Goal: Register for event/course

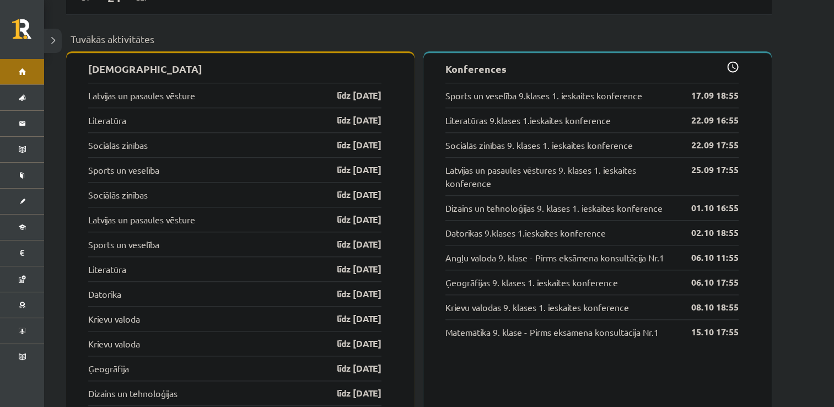
scroll to position [1086, 0]
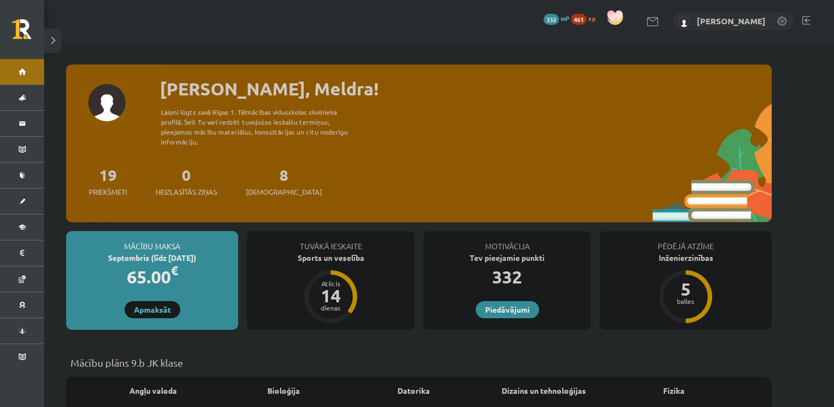
scroll to position [1086, 0]
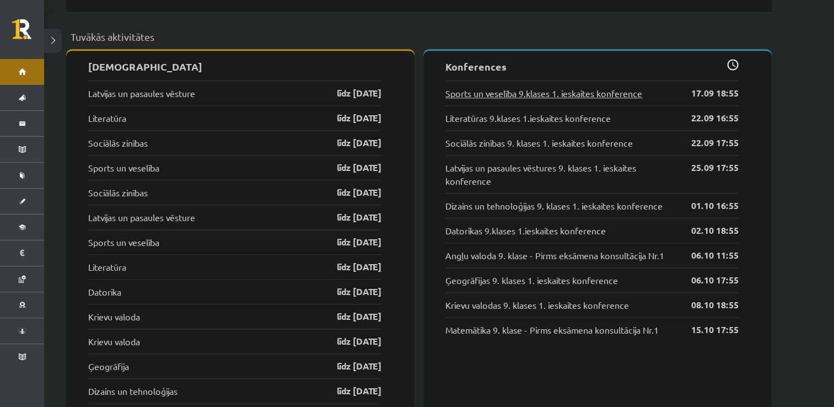
click at [540, 87] on link "Sports un veselība 9.klases 1. ieskaites konference" at bounding box center [543, 92] width 197 height 13
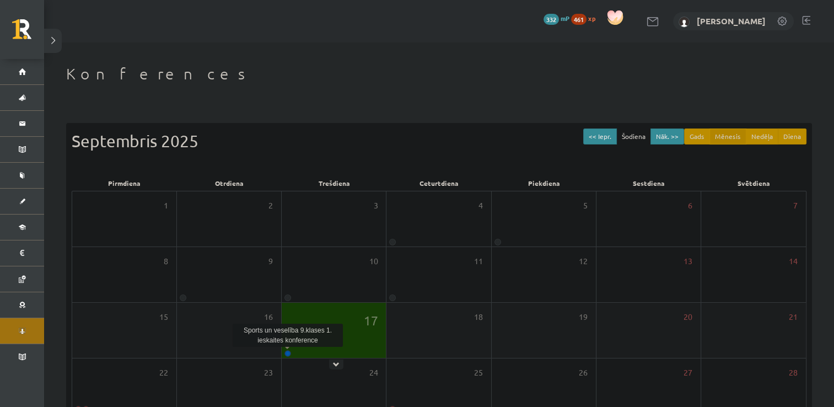
click at [288, 354] on link at bounding box center [287, 353] width 7 height 7
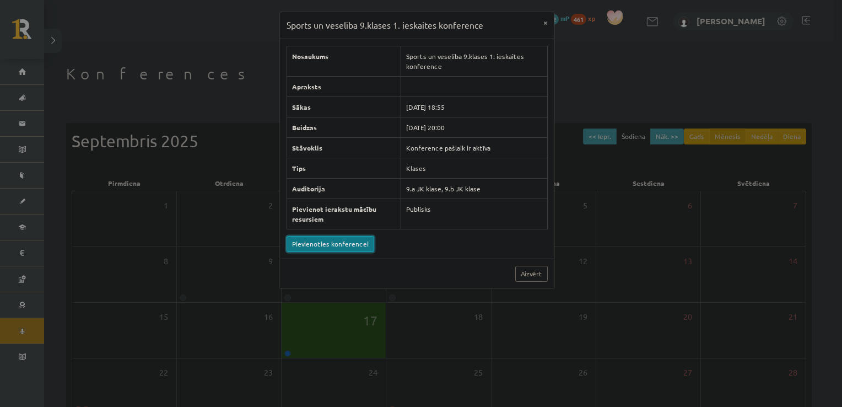
click at [320, 246] on link "Pievienoties konferencei" at bounding box center [330, 244] width 88 height 16
